Goal: Find specific page/section

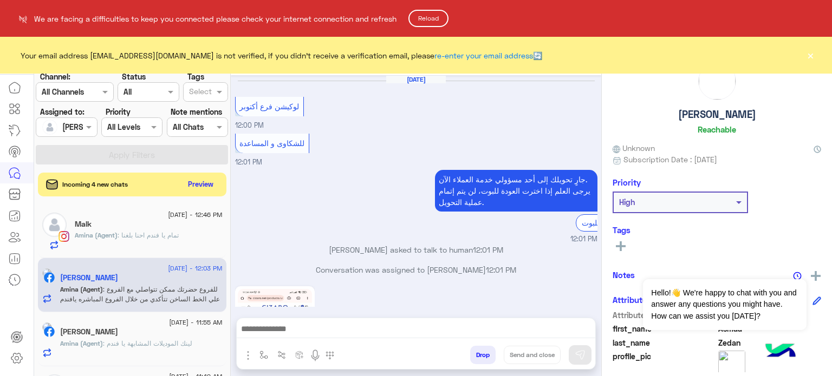
click at [433, 25] on button "Reload" at bounding box center [428, 18] width 40 height 17
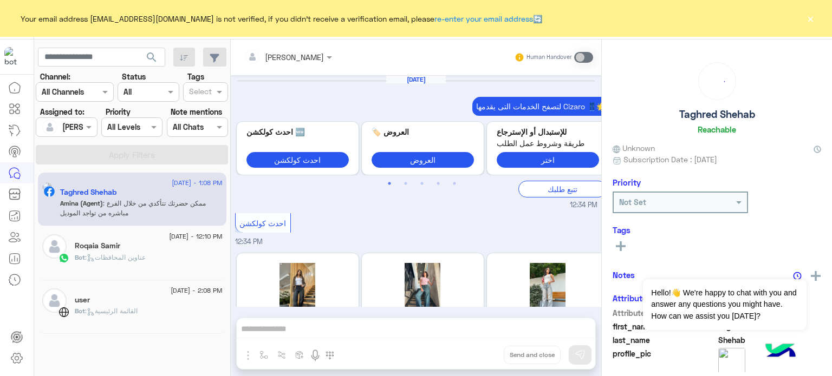
scroll to position [339, 0]
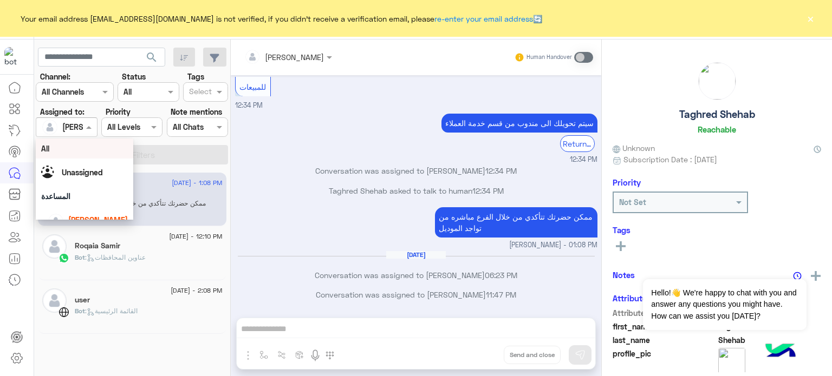
click at [74, 128] on div at bounding box center [66, 127] width 60 height 12
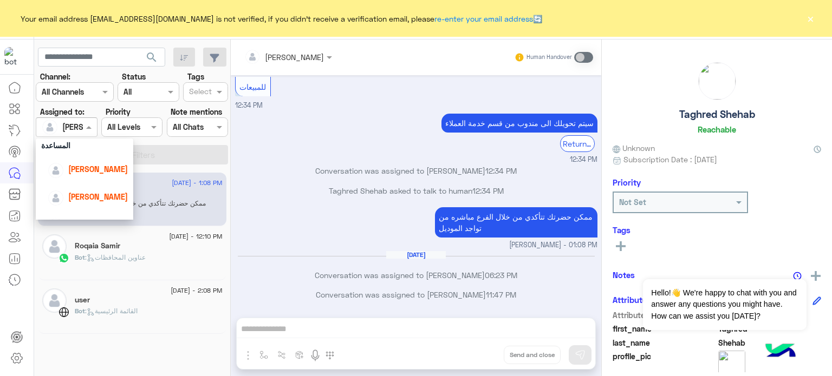
scroll to position [54, 0]
click at [112, 166] on span "lobna Mounir" at bounding box center [98, 165] width 60 height 9
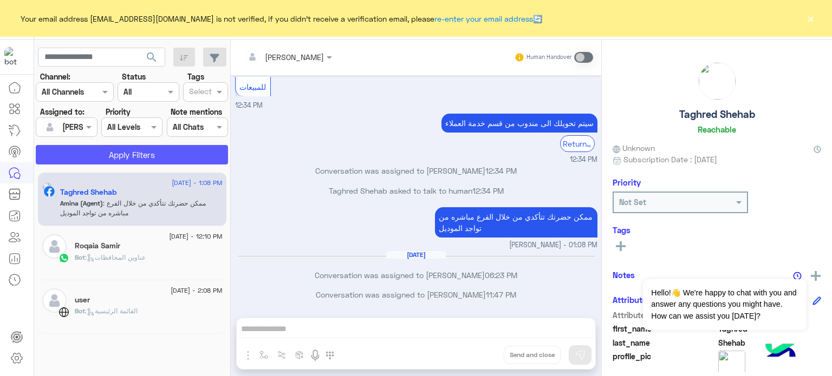
click at [136, 162] on button "Apply Filters" at bounding box center [132, 154] width 192 height 19
